Goal: Task Accomplishment & Management: Use online tool/utility

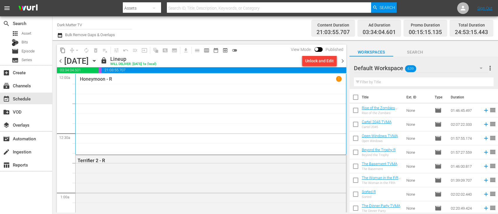
click at [61, 36] on icon "button" at bounding box center [60, 35] width 6 height 7
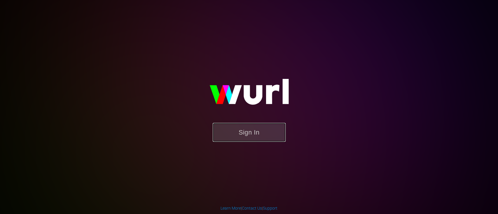
click at [234, 129] on button "Sign In" at bounding box center [249, 132] width 73 height 19
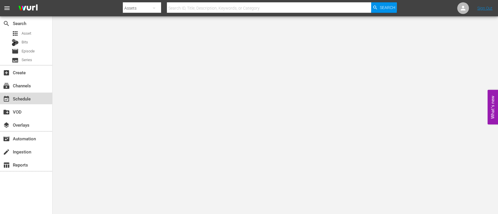
click at [19, 97] on div "event_available Schedule" at bounding box center [16, 97] width 33 height 5
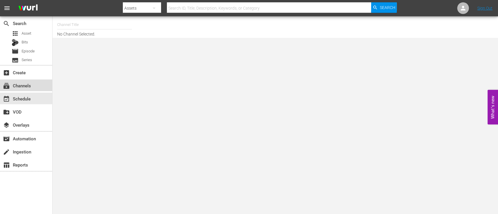
click at [20, 86] on div "subscriptions Channels" at bounding box center [16, 84] width 33 height 5
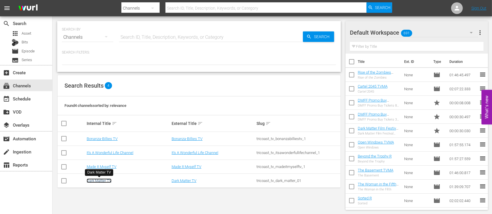
click at [104, 179] on link "Dark Matter TV" at bounding box center [99, 181] width 25 height 4
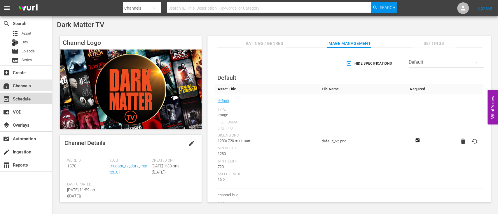
click at [22, 103] on div "event_available Schedule" at bounding box center [26, 99] width 52 height 12
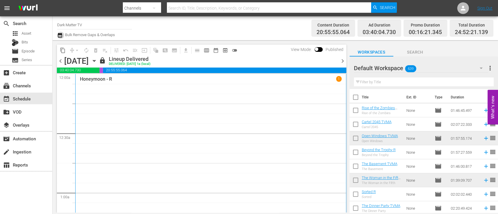
click at [61, 35] on icon "button" at bounding box center [60, 35] width 6 height 7
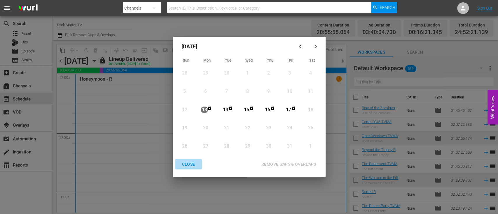
click at [189, 163] on div "CLOSE" at bounding box center [188, 164] width 22 height 7
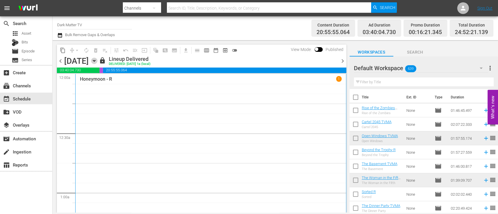
click at [97, 62] on icon "button" at bounding box center [94, 61] width 6 height 6
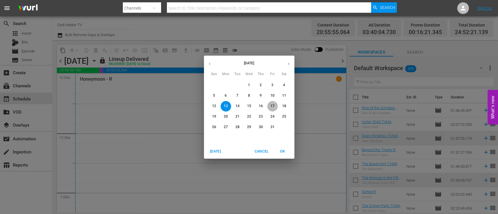
click at [268, 104] on span "17" at bounding box center [272, 106] width 11 height 5
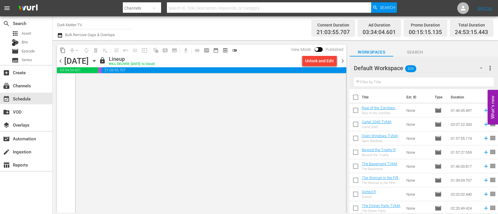
scroll to position [2904, 0]
click at [343, 62] on span "chevron_right" at bounding box center [342, 60] width 7 height 7
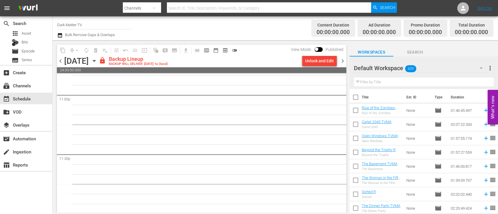
scroll to position [2718, 0]
